Goal: Task Accomplishment & Management: Manage account settings

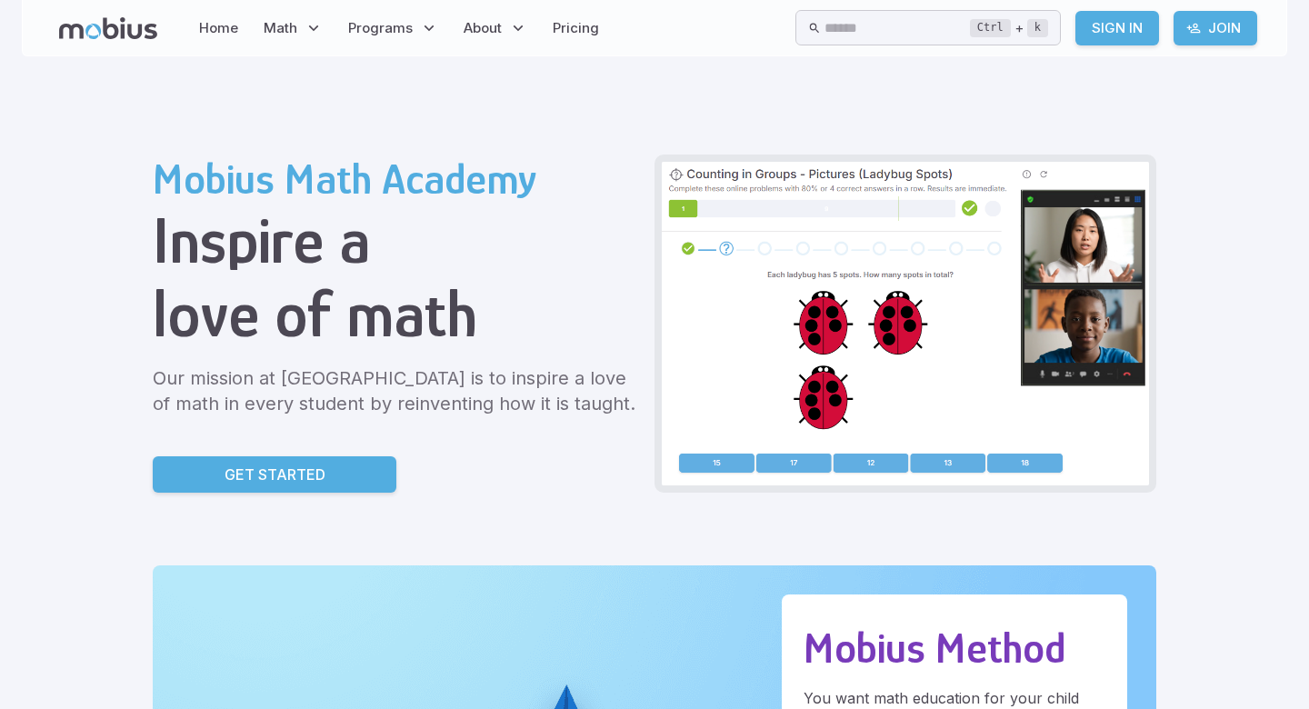
click at [1125, 19] on link "Sign In" at bounding box center [1117, 28] width 84 height 35
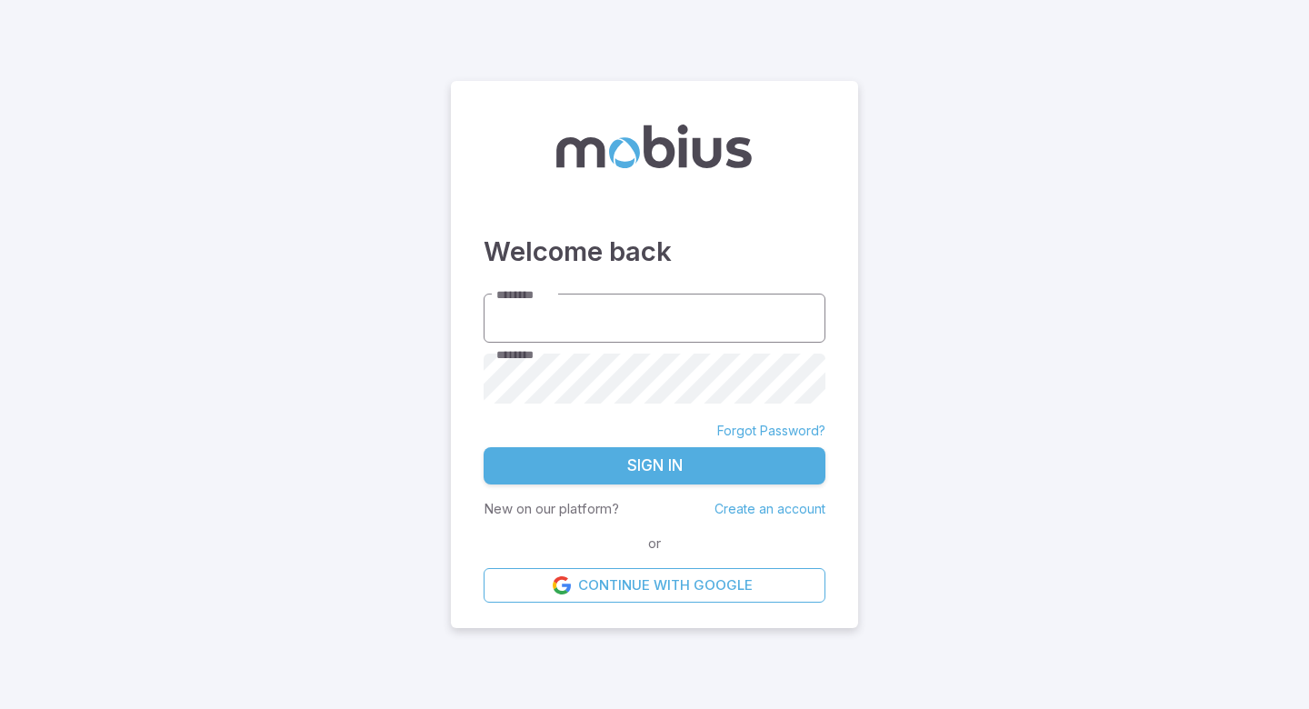
click at [731, 337] on input "********" at bounding box center [654, 319] width 342 height 50
type input "**********"
click at [612, 480] on button "Sign In" at bounding box center [654, 466] width 342 height 38
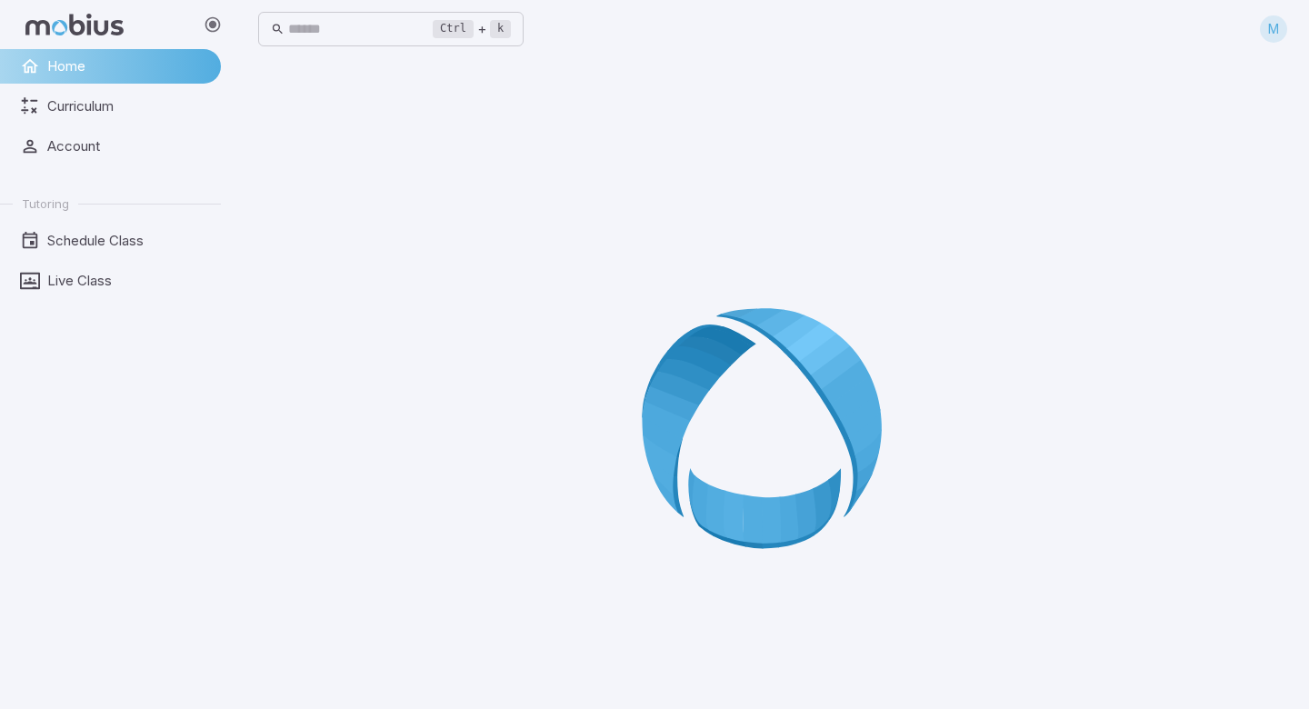
click at [14, 175] on ul "Home Curriculum Account Tutoring Schedule Class Live Class" at bounding box center [110, 173] width 221 height 249
click at [74, 154] on span "Account" at bounding box center [127, 146] width 161 height 20
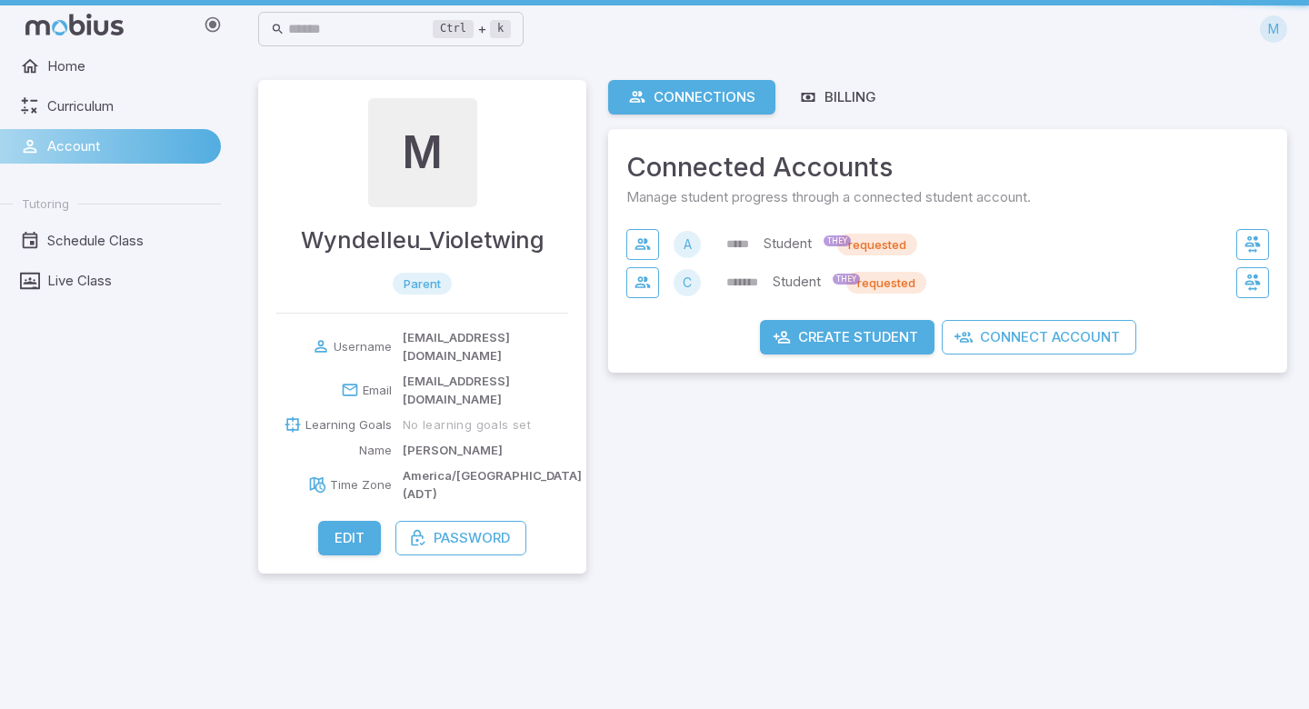
type input "**********"
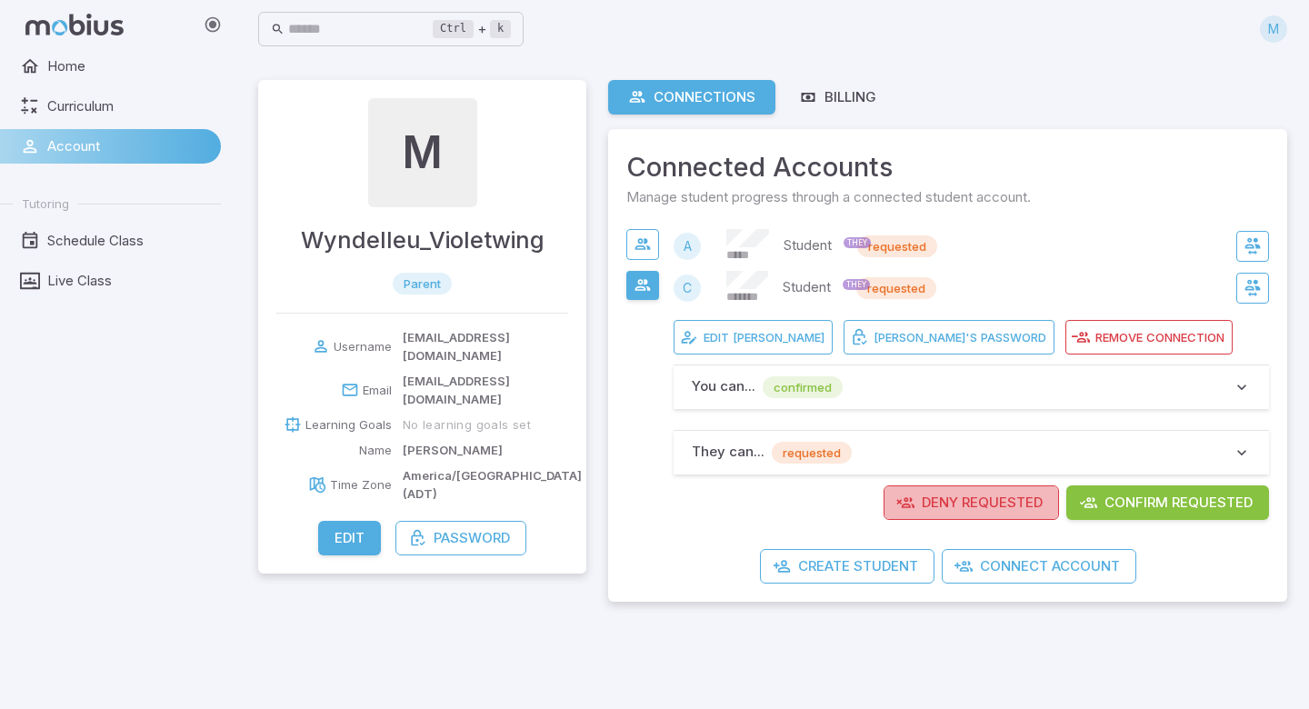
click at [1011, 509] on p "Deny Requested" at bounding box center [981, 503] width 121 height 20
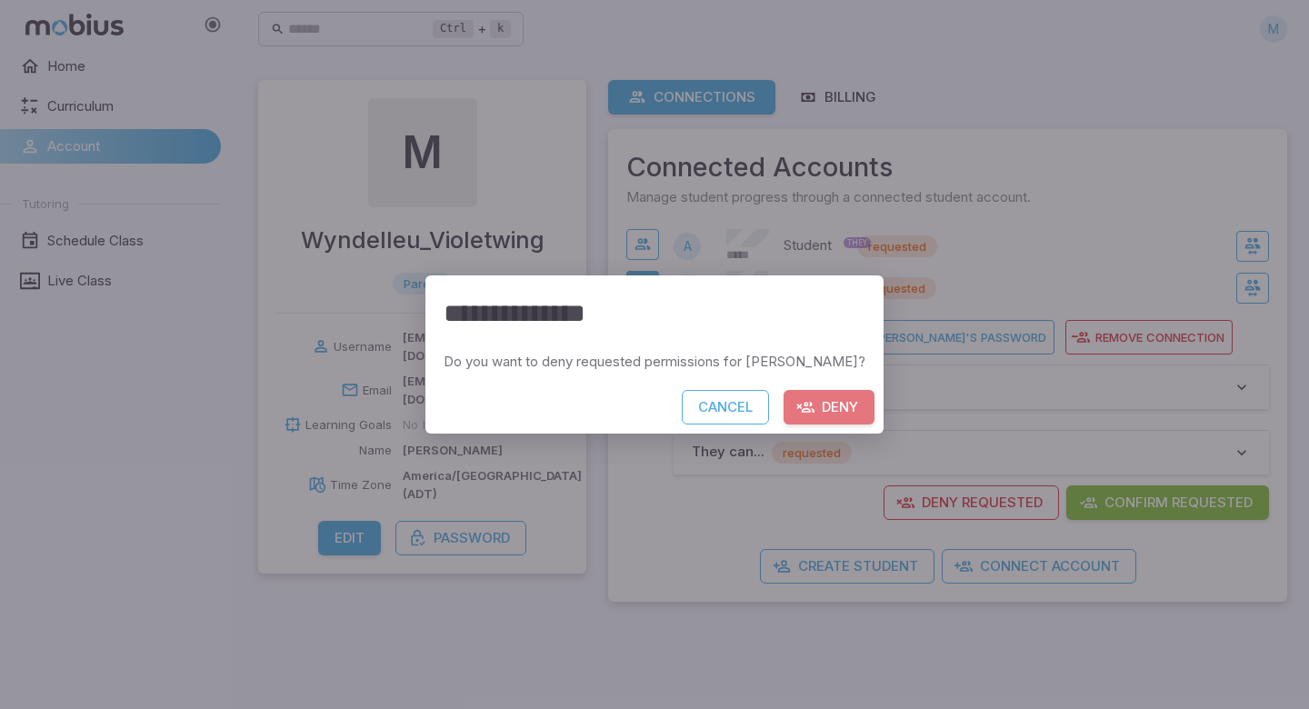
click at [783, 406] on button "Deny" at bounding box center [828, 407] width 91 height 35
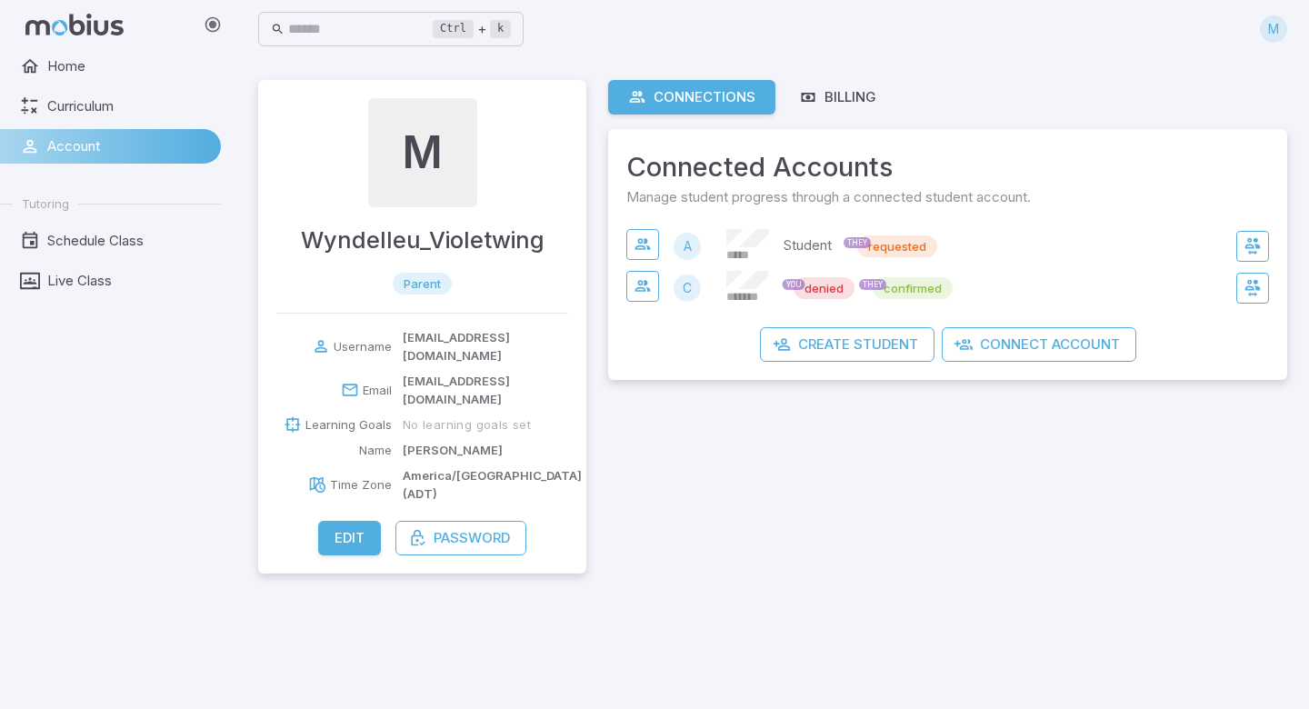
click at [755, 293] on span "*******" at bounding box center [745, 297] width 39 height 16
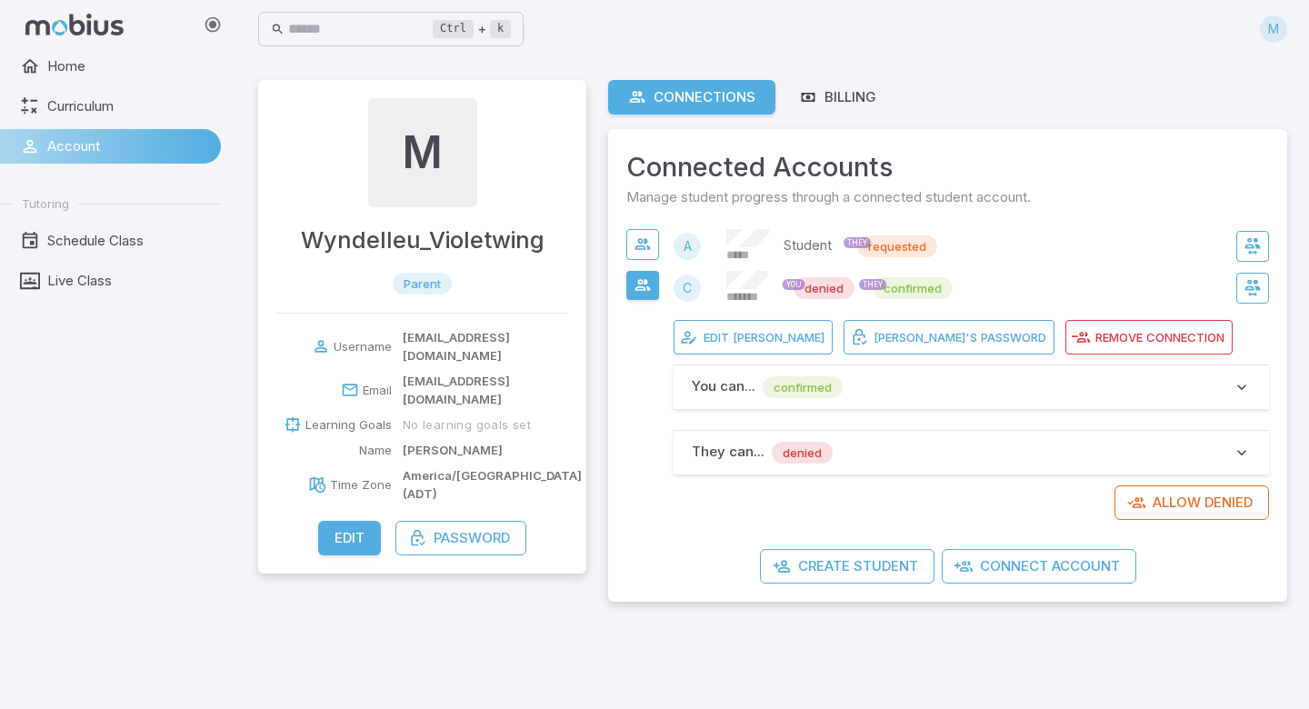
click at [881, 297] on span "THEY" at bounding box center [872, 299] width 42 height 20
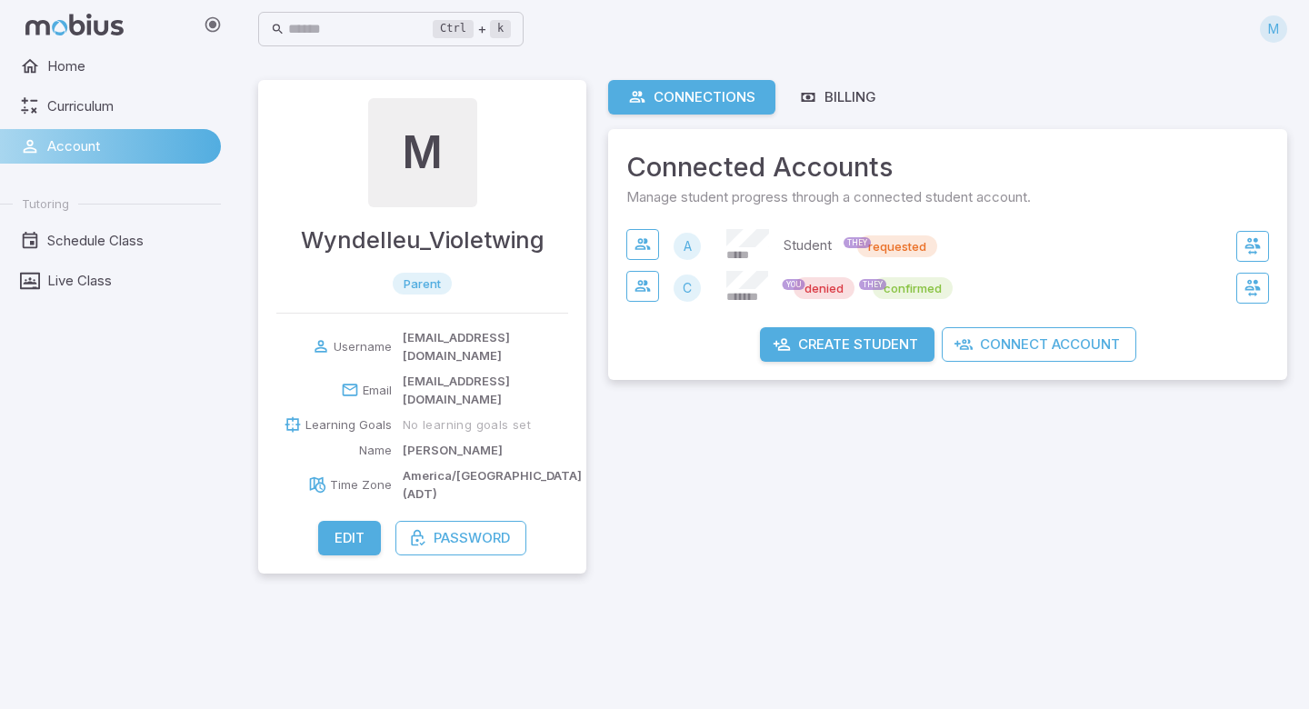
click at [879, 286] on div "THEY" at bounding box center [872, 285] width 27 height 12
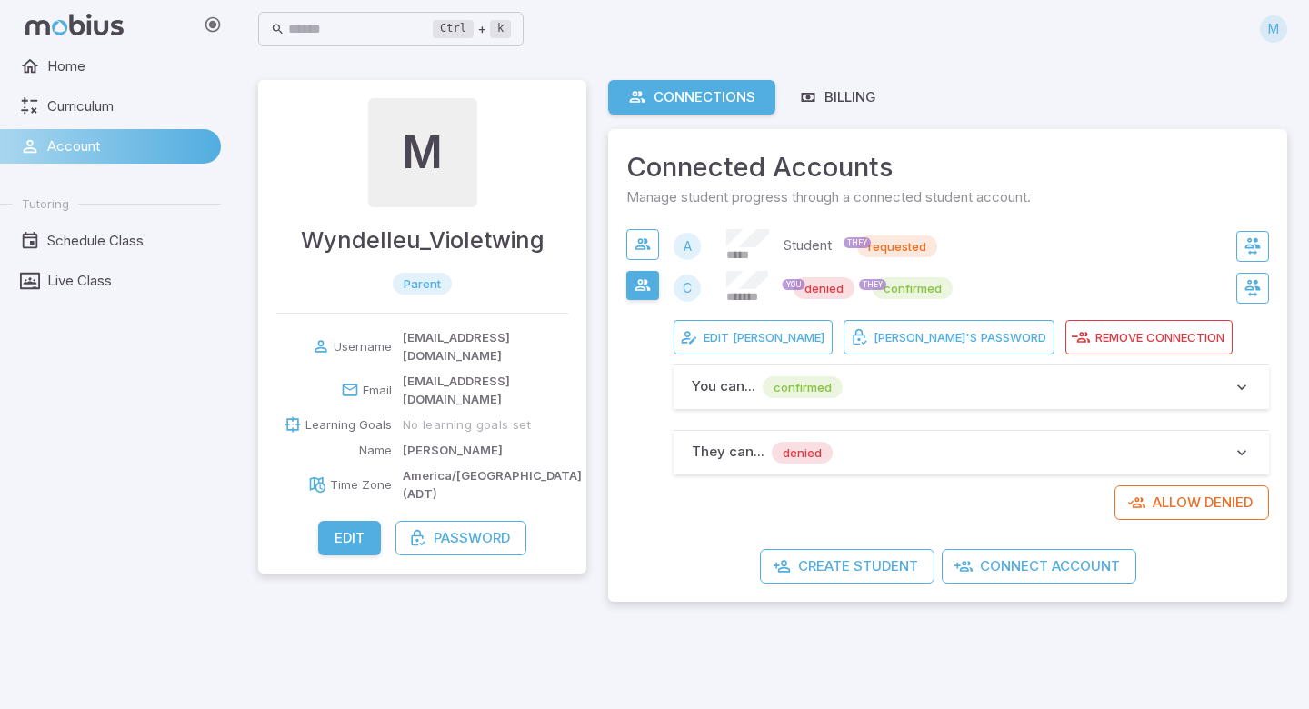
click at [899, 70] on main "M Wyndelleu_Violetwing parent Username marobins@hotmail.com Email marobins@hotm…" at bounding box center [772, 383] width 1072 height 651
click at [124, 123] on link "Curriculum" at bounding box center [110, 106] width 221 height 35
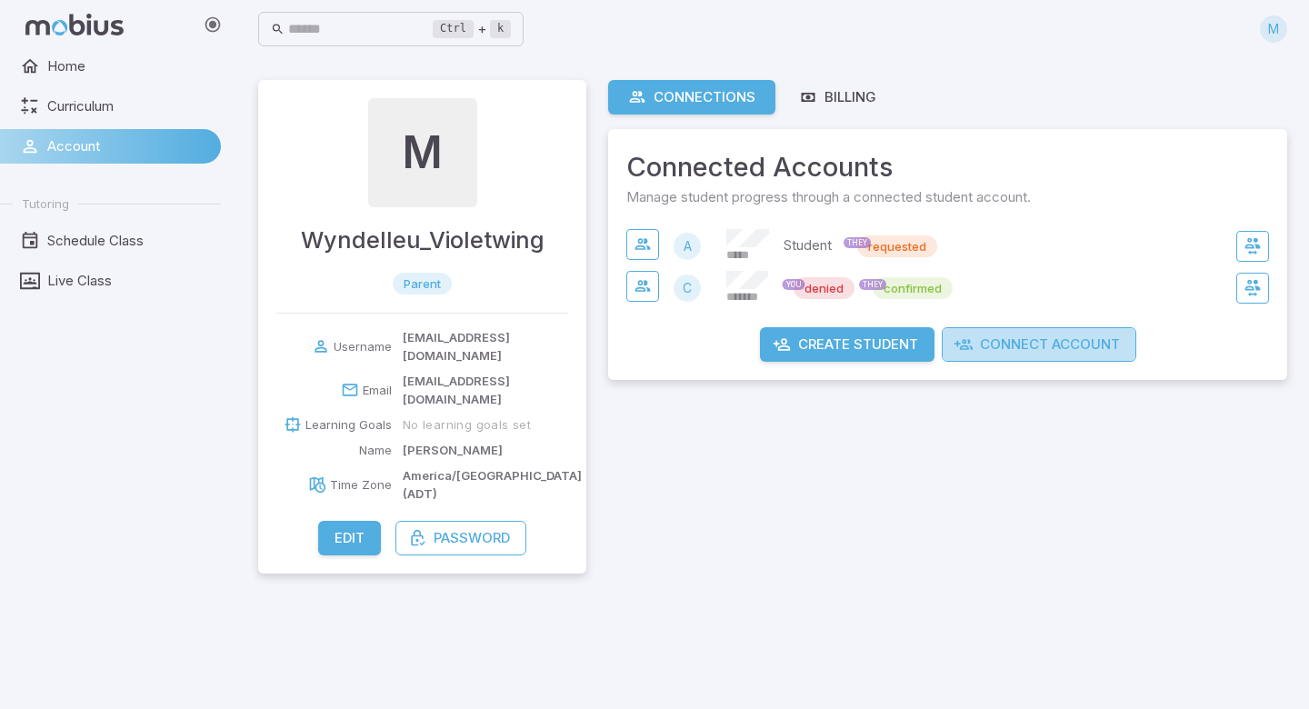
click at [987, 345] on button "Connect Account" at bounding box center [1038, 344] width 194 height 35
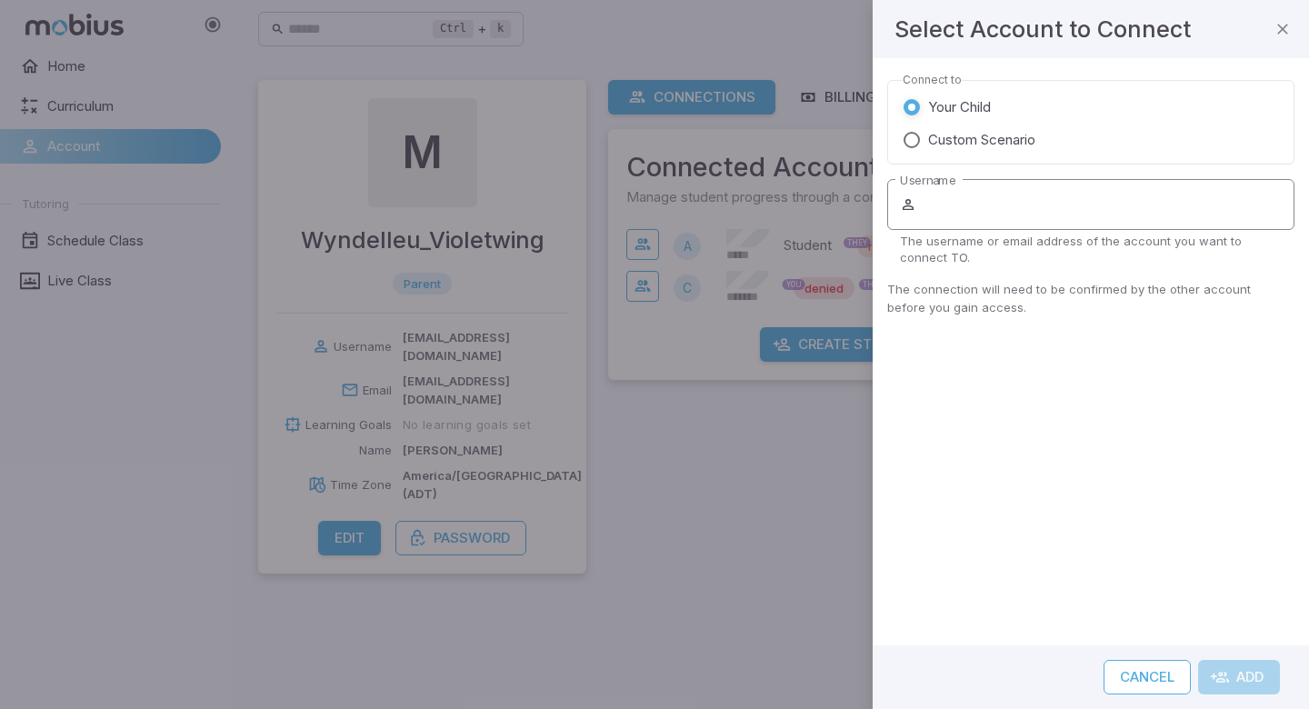
click at [988, 224] on input "Username" at bounding box center [1107, 204] width 374 height 51
click at [808, 425] on div at bounding box center [654, 354] width 1309 height 709
click at [1280, 33] on icon "button" at bounding box center [1282, 29] width 18 height 18
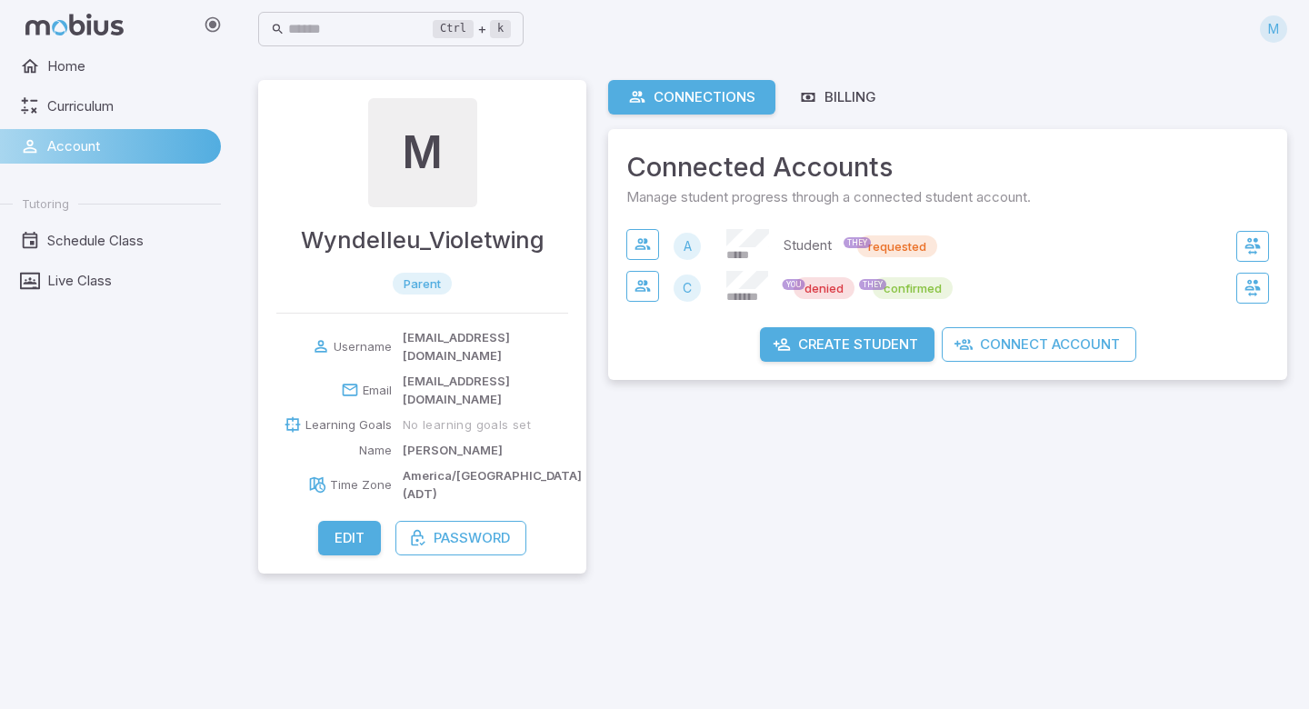
click at [898, 298] on div "confirmed" at bounding box center [912, 288] width 80 height 22
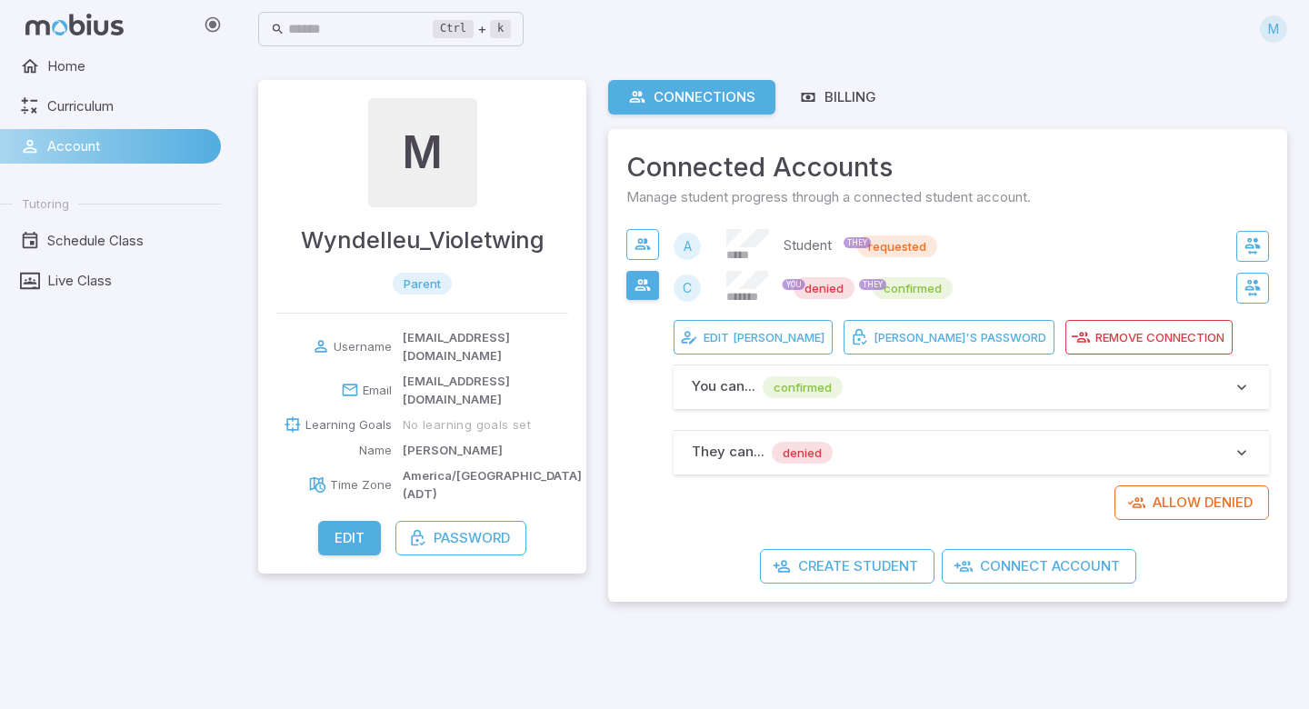
click at [841, 395] on span "confirmed" at bounding box center [802, 387] width 80 height 18
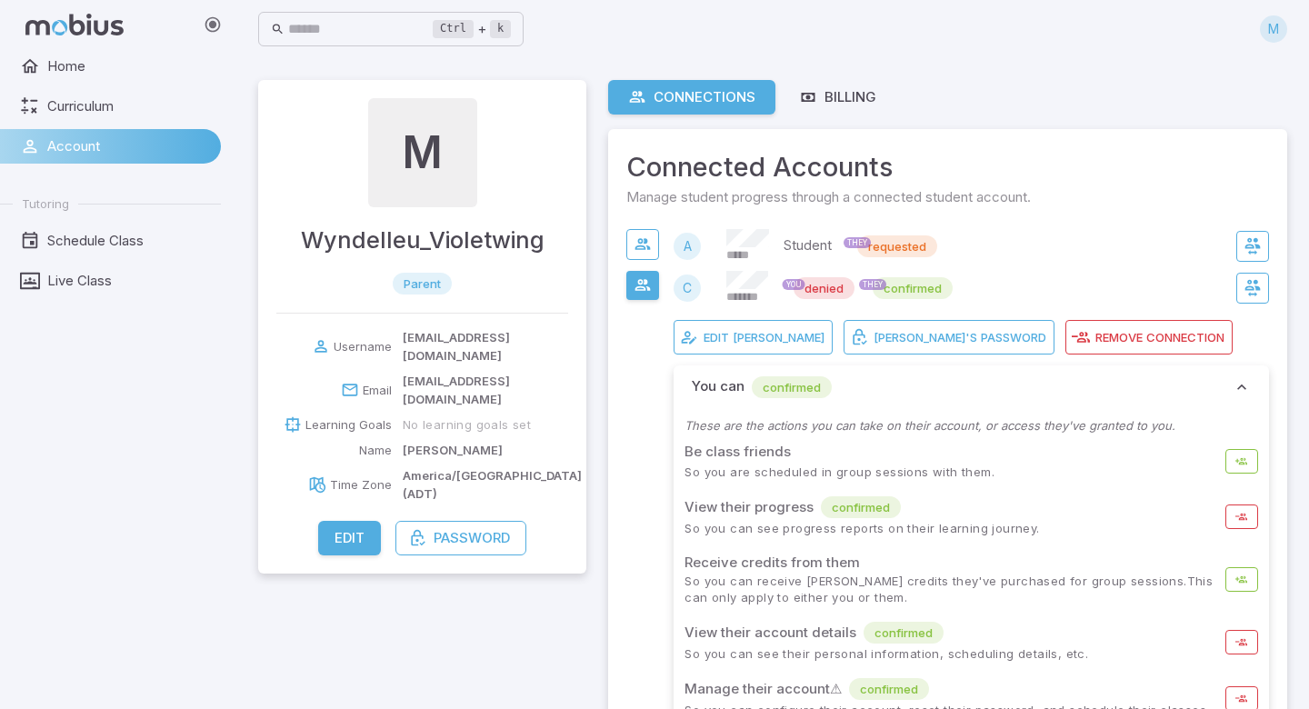
click at [865, 465] on span "So you are scheduled in group sessions with them." at bounding box center [839, 471] width 310 height 16
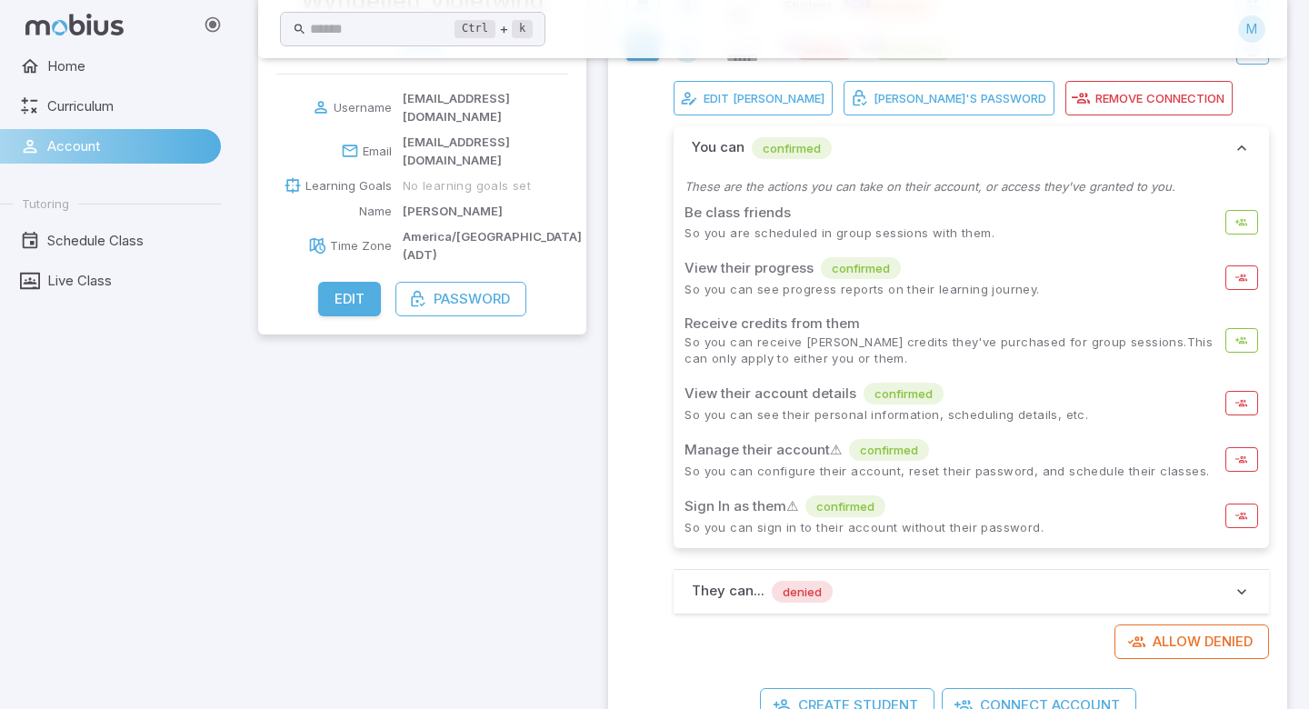
scroll to position [293, 0]
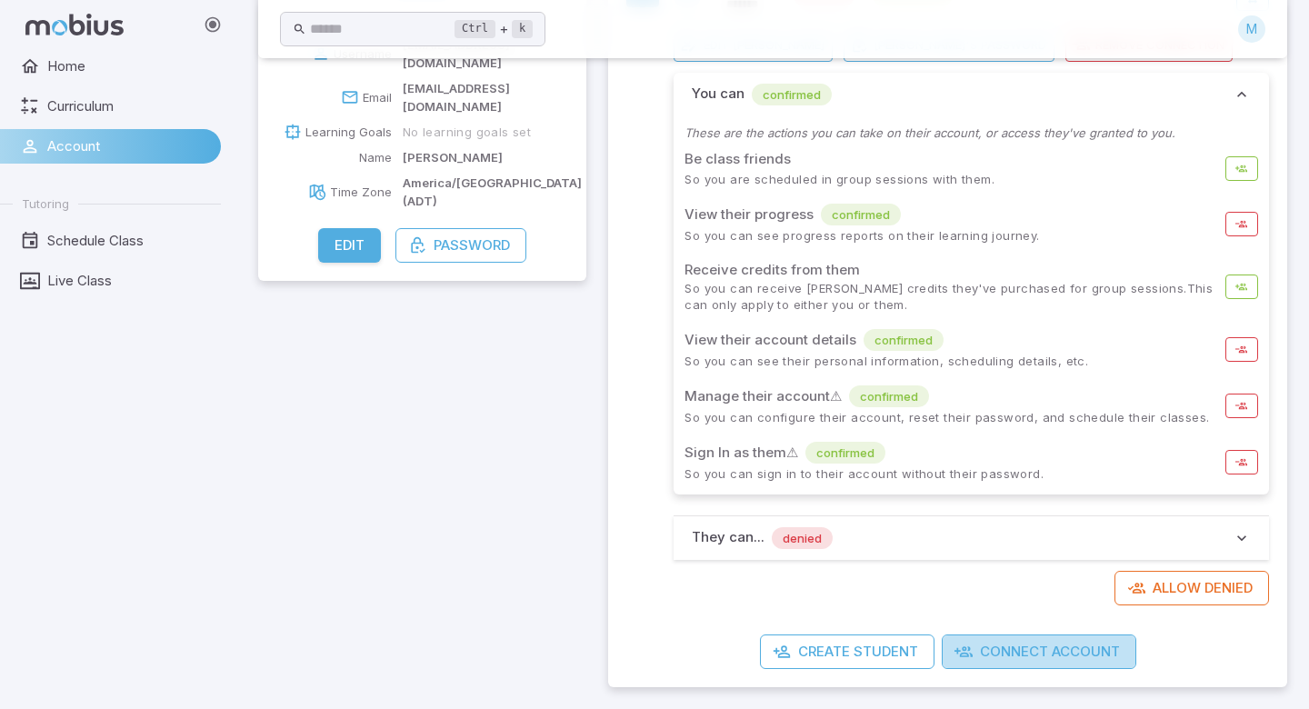
click at [1042, 656] on button "Connect Account" at bounding box center [1038, 651] width 194 height 35
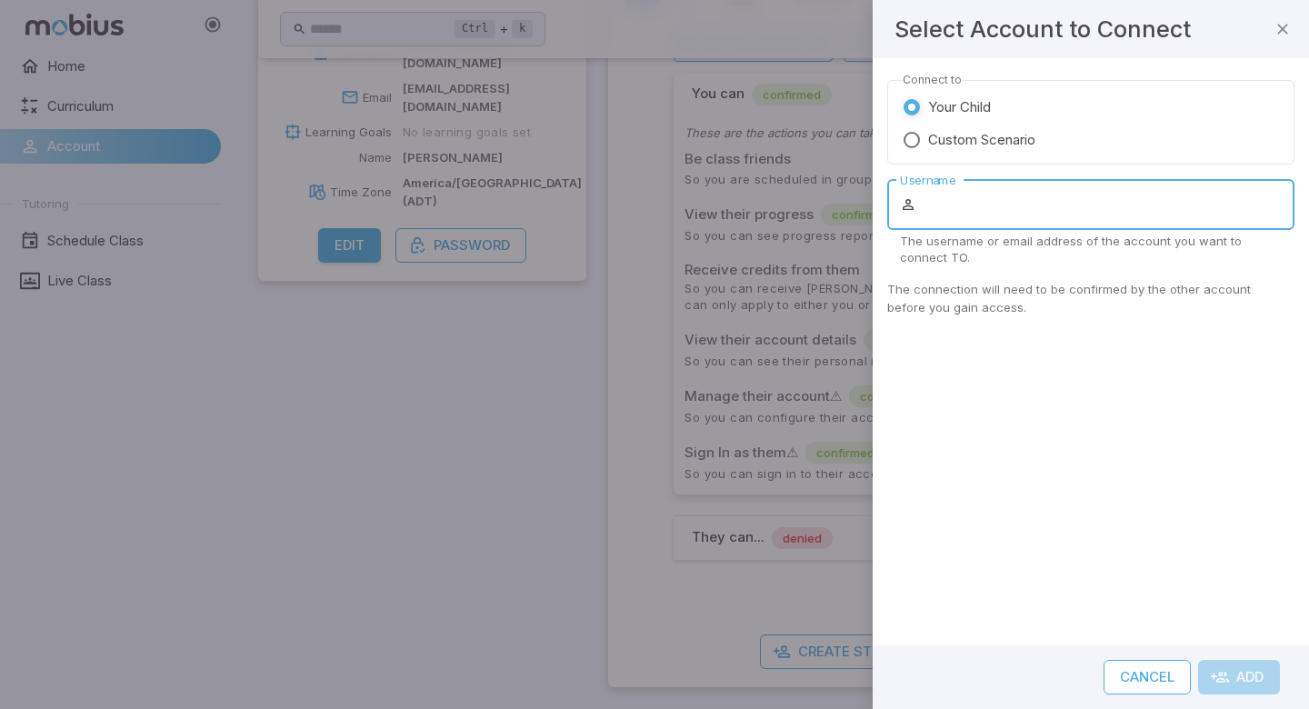
click at [1058, 226] on input "Username" at bounding box center [1107, 204] width 374 height 51
type input "*******"
click at [1198, 660] on button "Add" at bounding box center [1239, 677] width 82 height 35
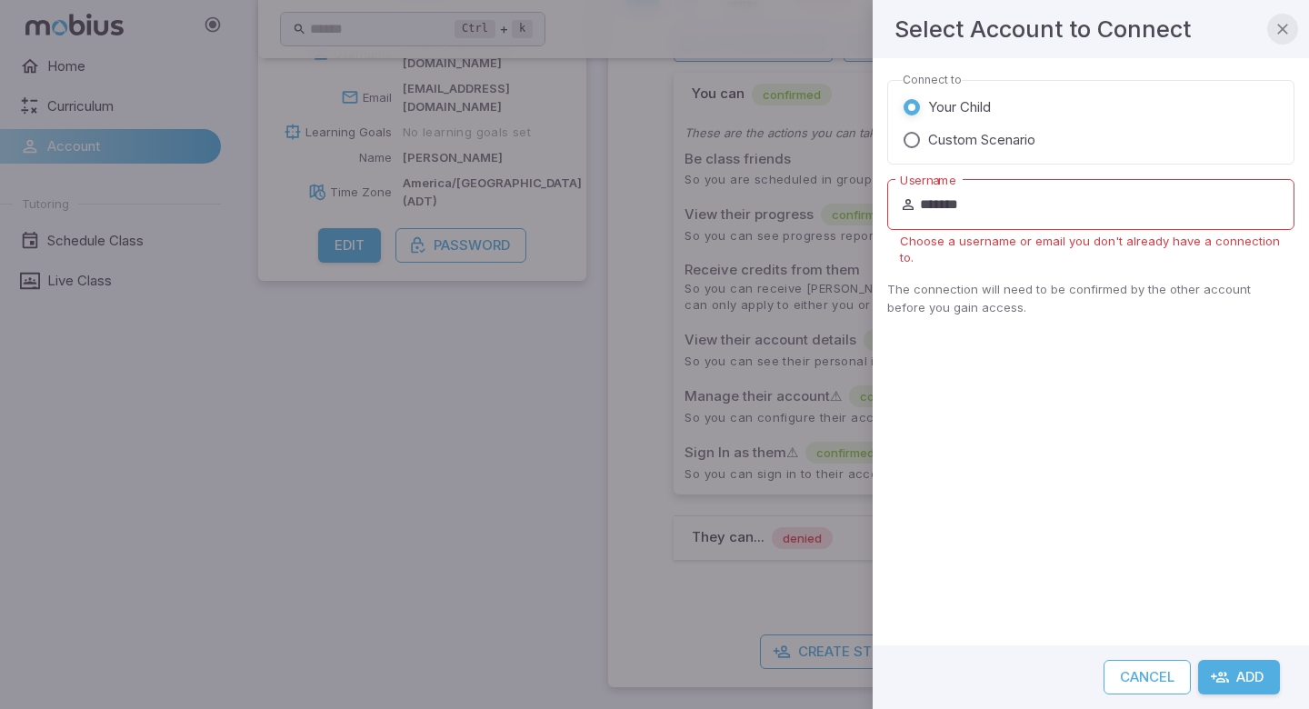
click at [1281, 25] on icon "button" at bounding box center [1282, 29] width 18 height 18
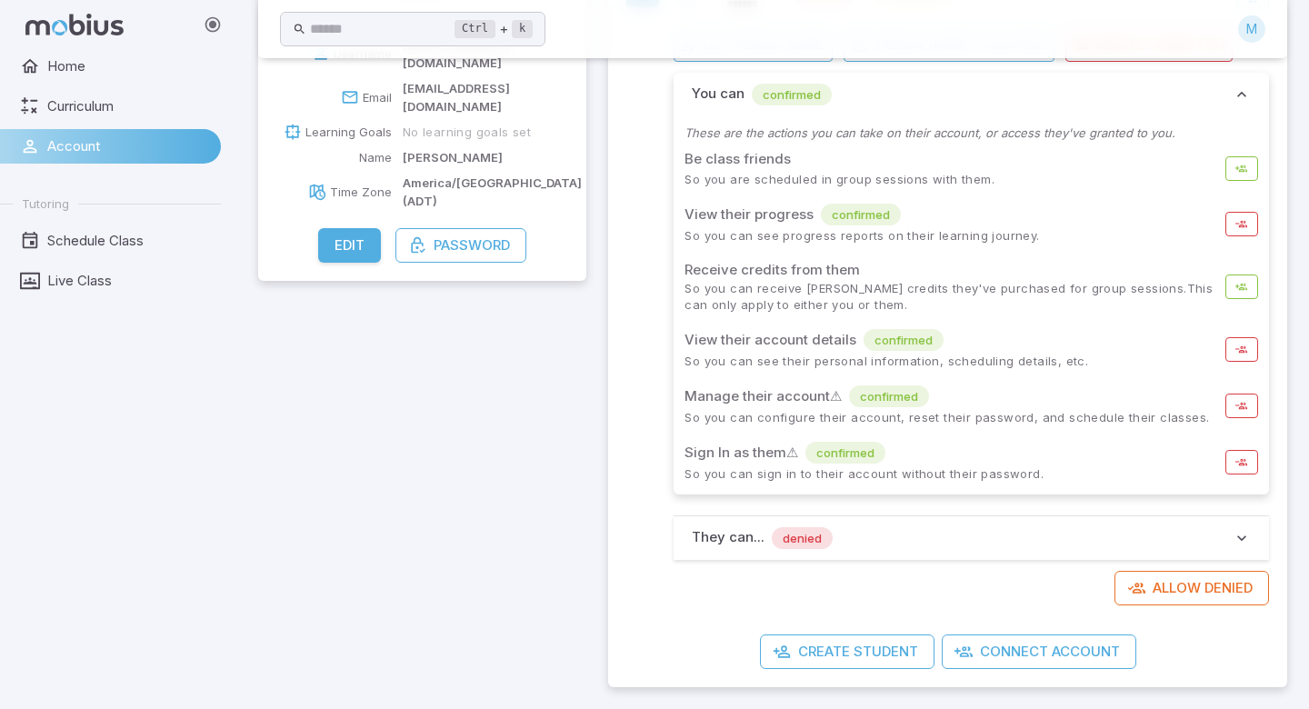
click at [482, 344] on div "M Wyndelleu_Violetwing parent Username marobins@hotmail.com Email marobins@hotm…" at bounding box center [422, 237] width 328 height 900
click at [65, 82] on link "Home" at bounding box center [110, 66] width 221 height 35
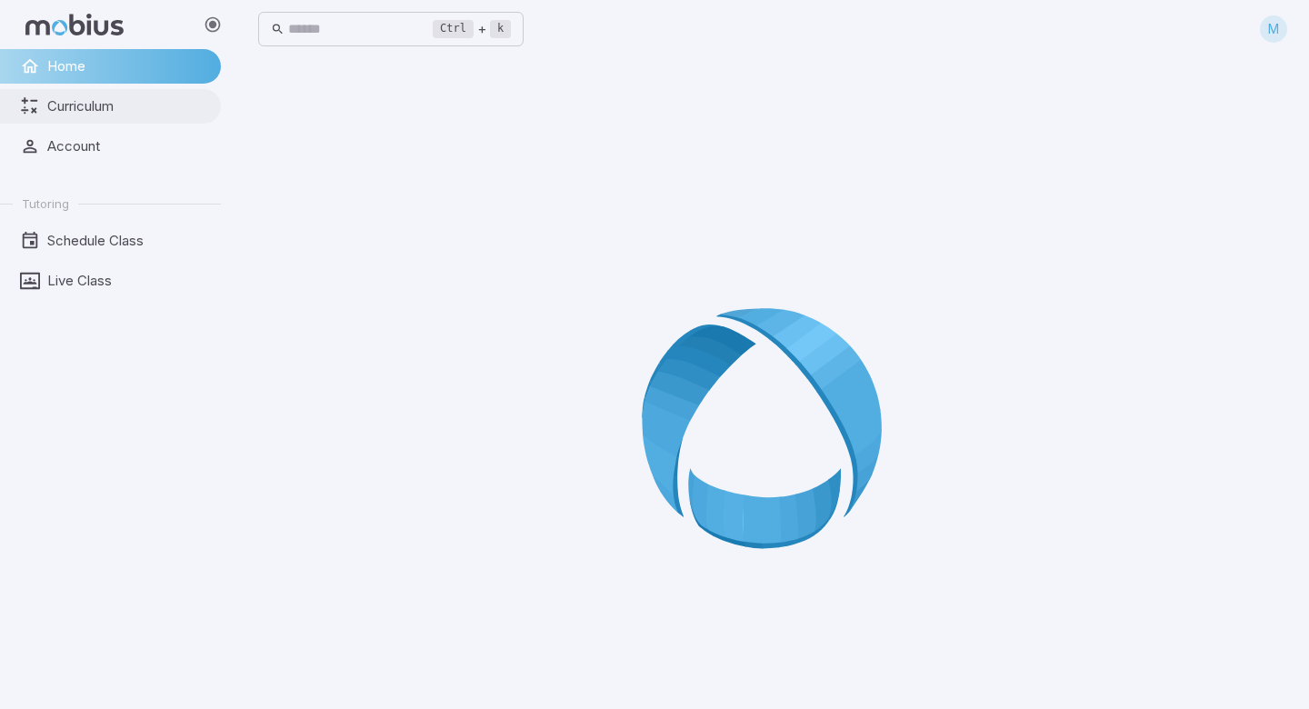
click at [69, 122] on link "Curriculum" at bounding box center [110, 106] width 221 height 35
click at [77, 151] on span "Account" at bounding box center [127, 146] width 161 height 20
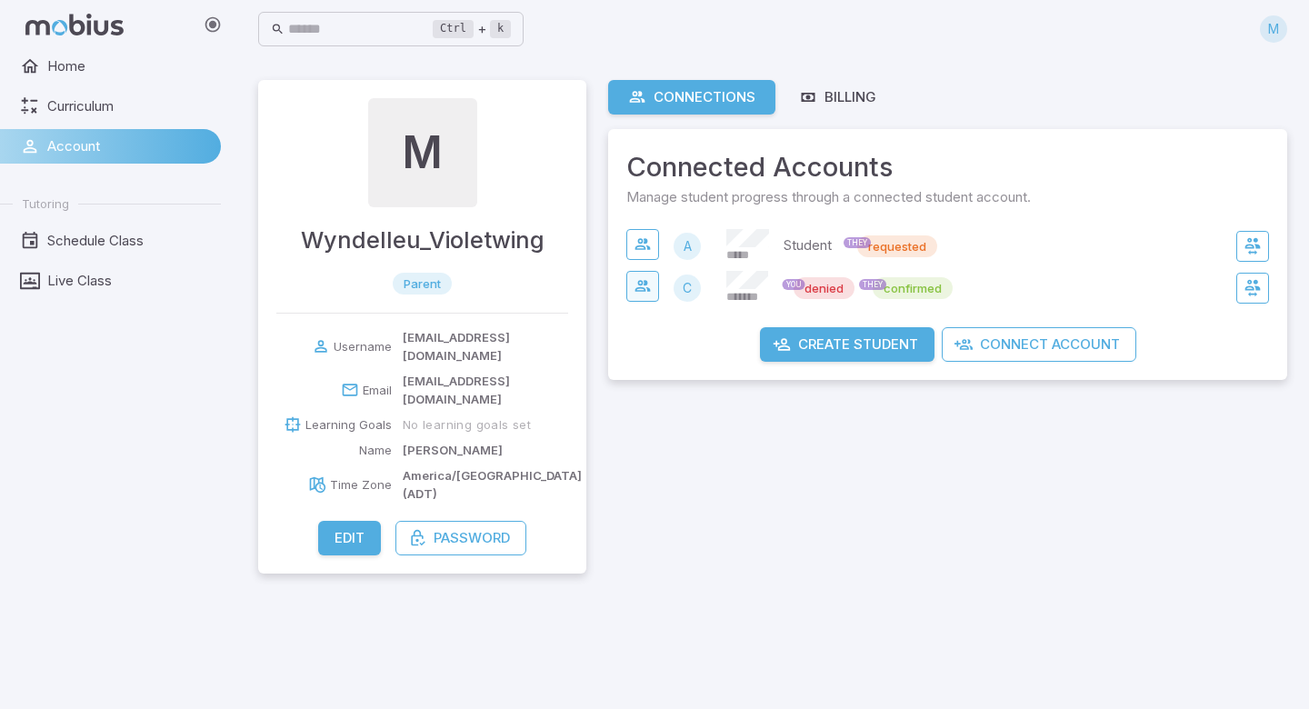
click at [649, 292] on icon "button" at bounding box center [642, 286] width 18 height 18
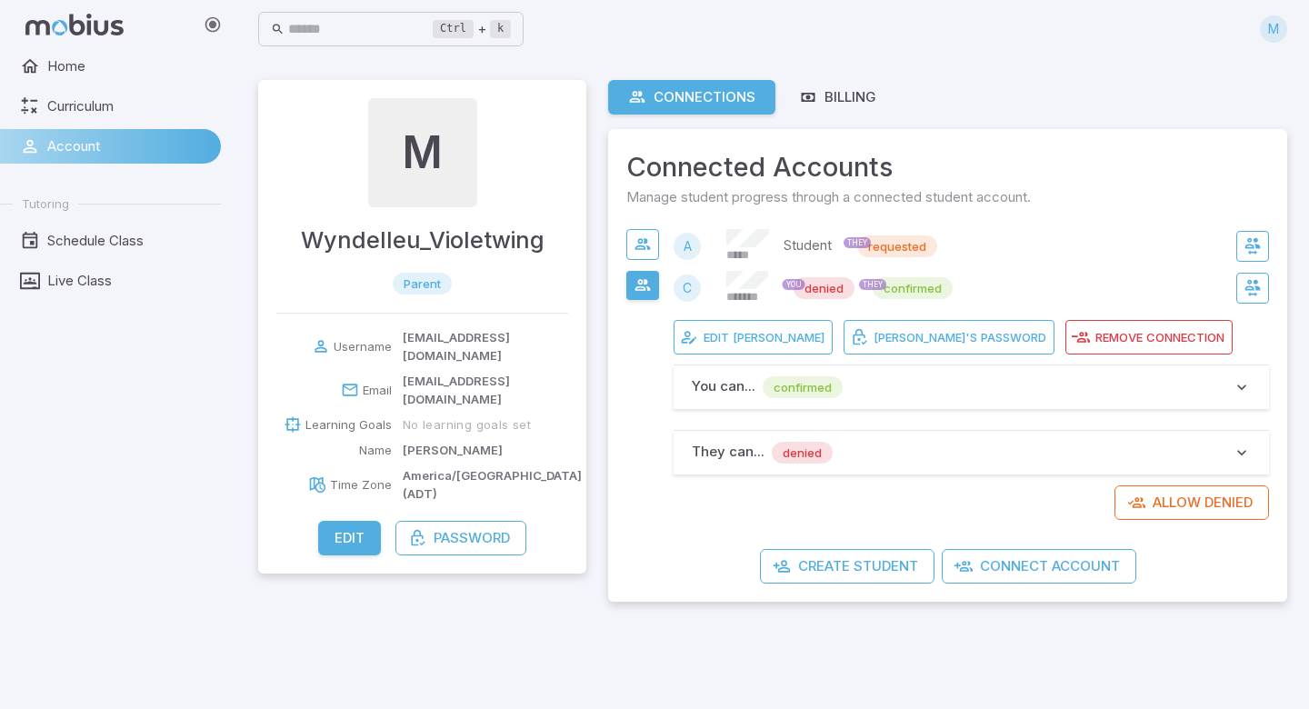
click at [1244, 452] on icon "button" at bounding box center [1241, 452] width 18 height 18
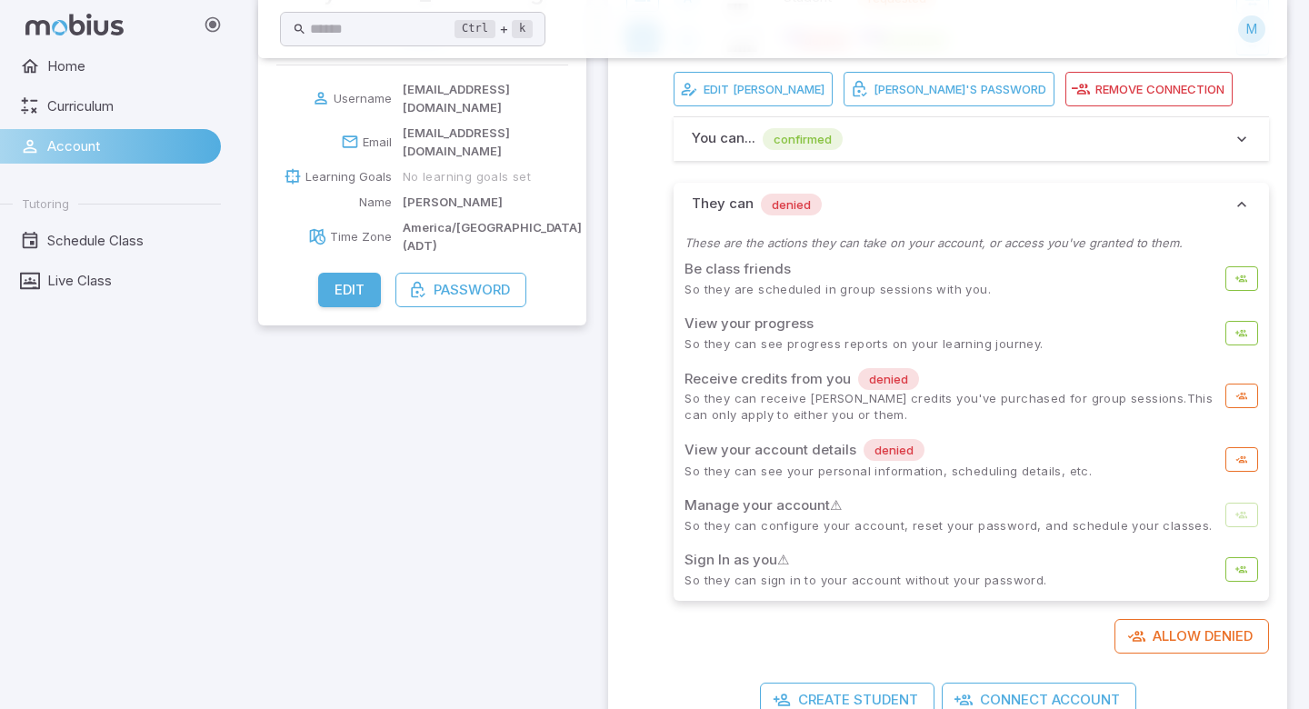
scroll to position [261, 0]
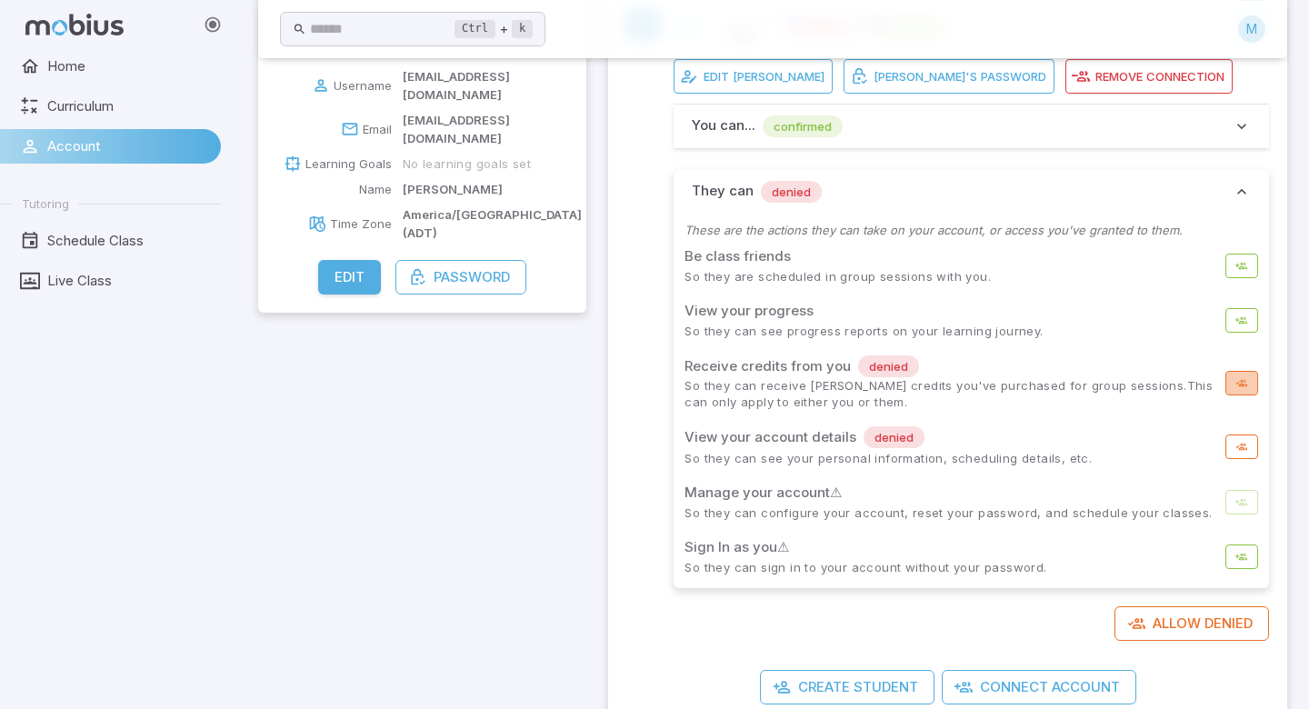
click at [1247, 383] on icon "button" at bounding box center [1241, 383] width 12 height 12
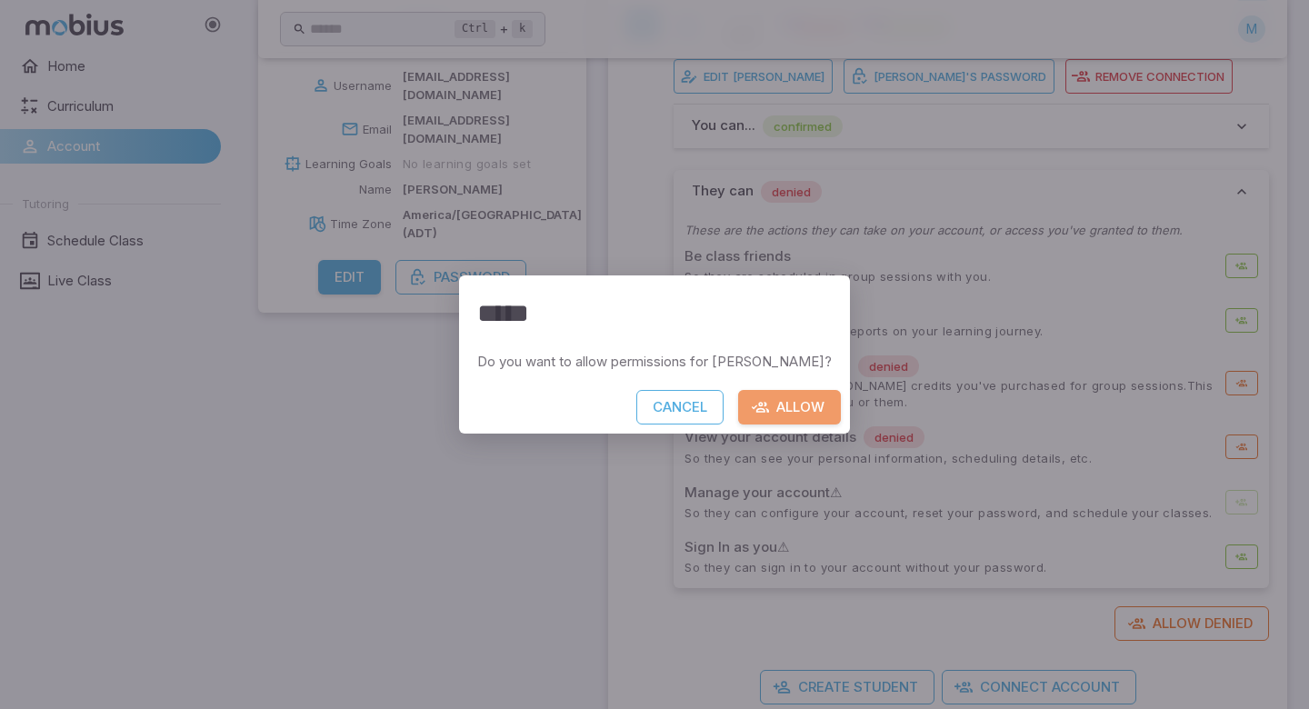
click at [755, 411] on button "Allow" at bounding box center [789, 407] width 103 height 35
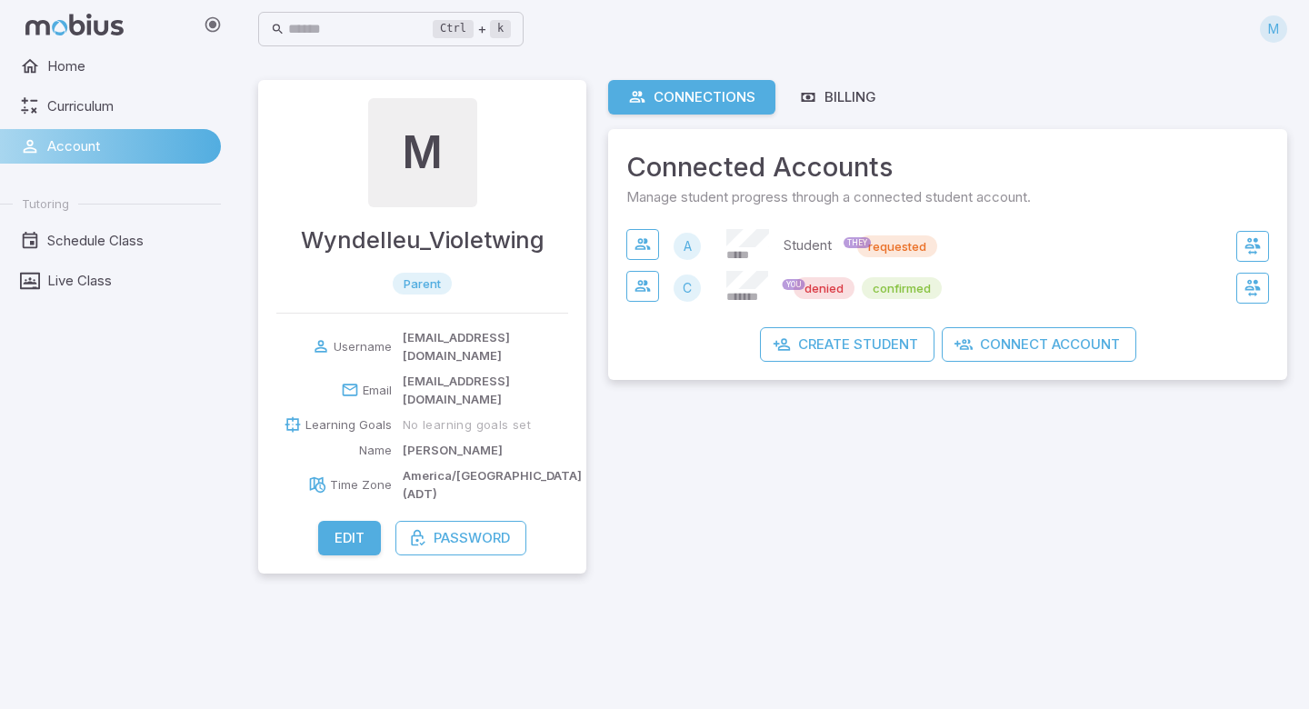
scroll to position [0, 0]
click at [1245, 297] on button "button" at bounding box center [1252, 288] width 33 height 31
